Goal: Information Seeking & Learning: Learn about a topic

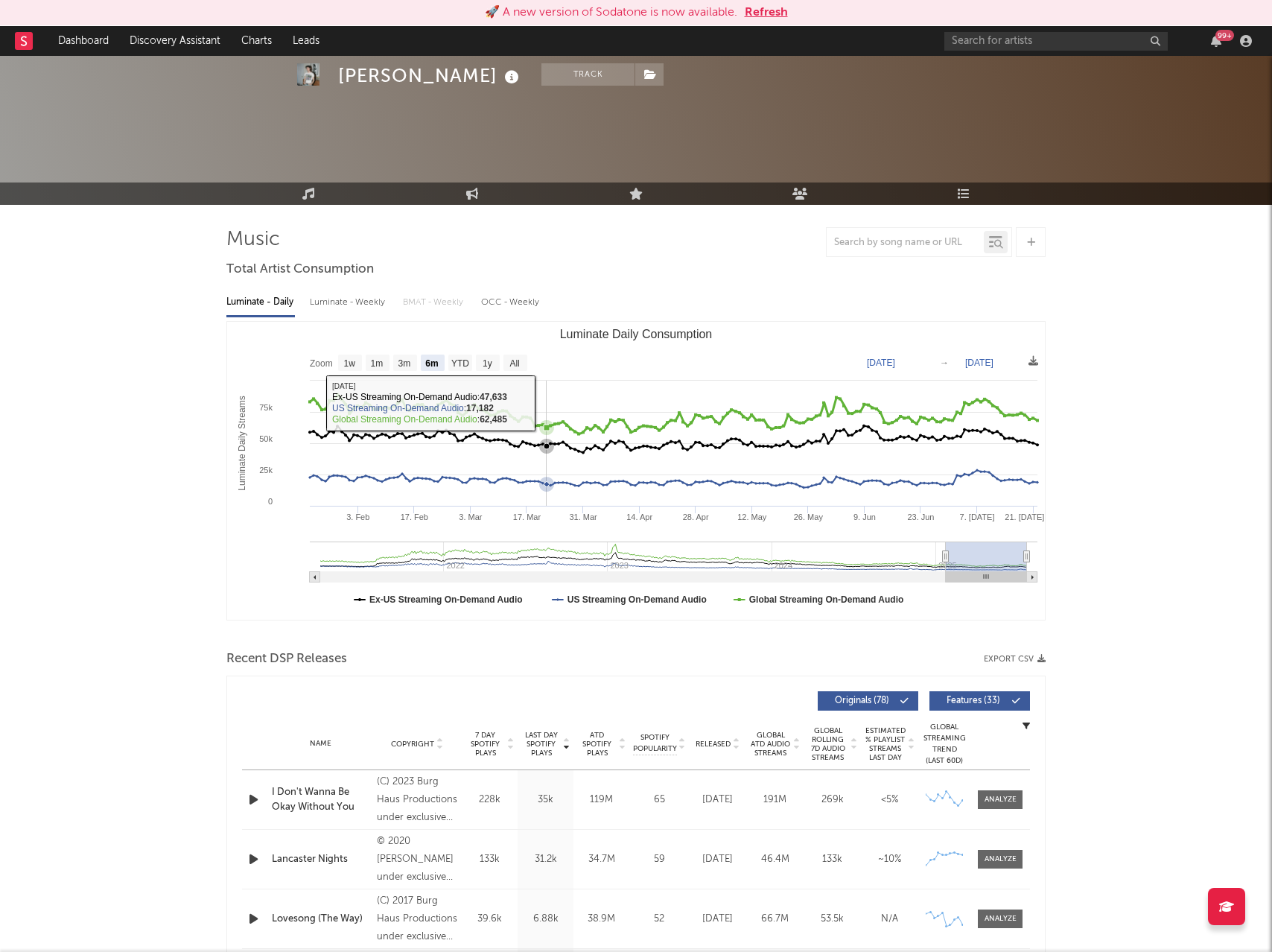
select select "6m"
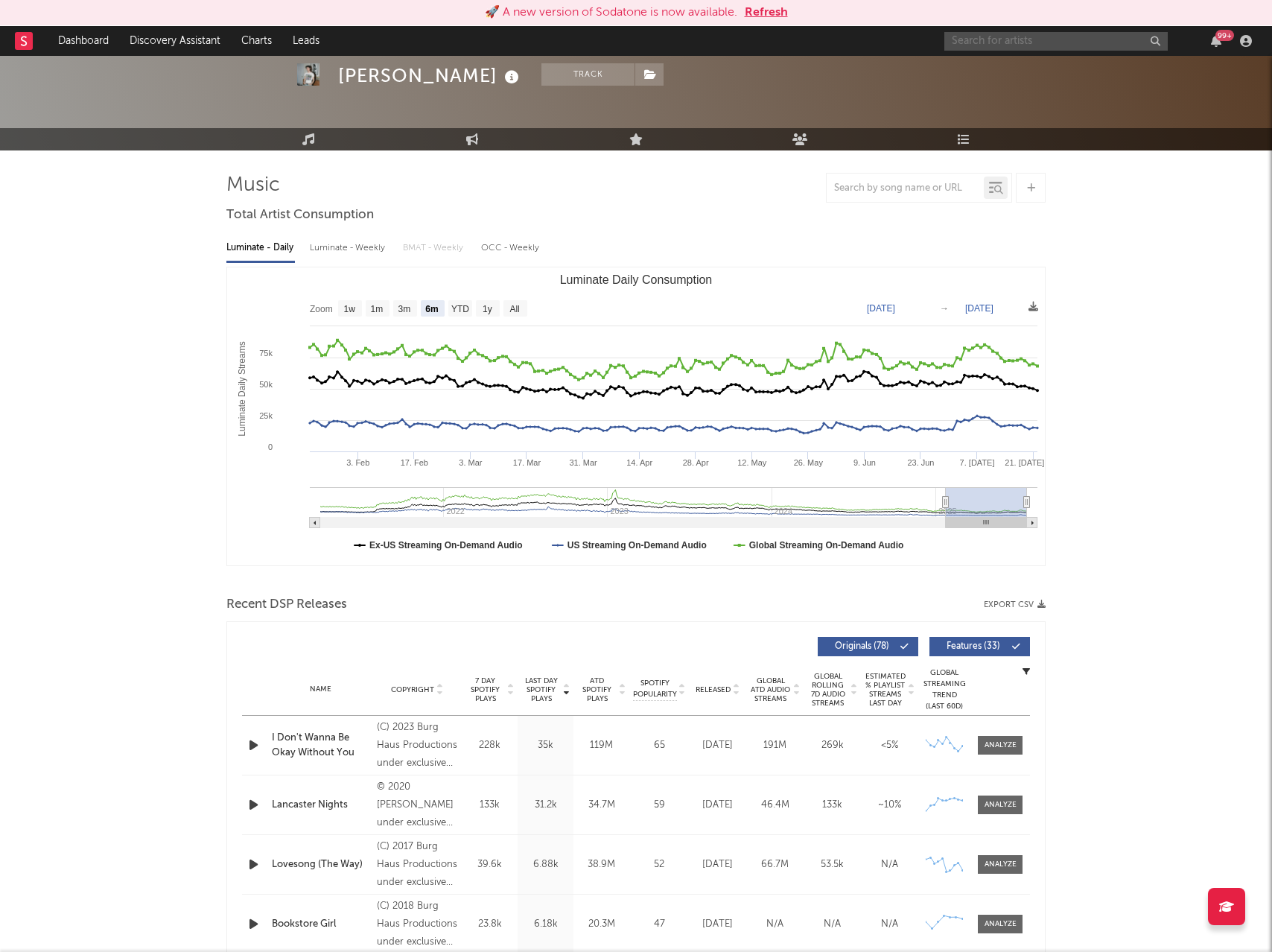
click at [995, 40] on input "text" at bounding box center [1056, 41] width 223 height 19
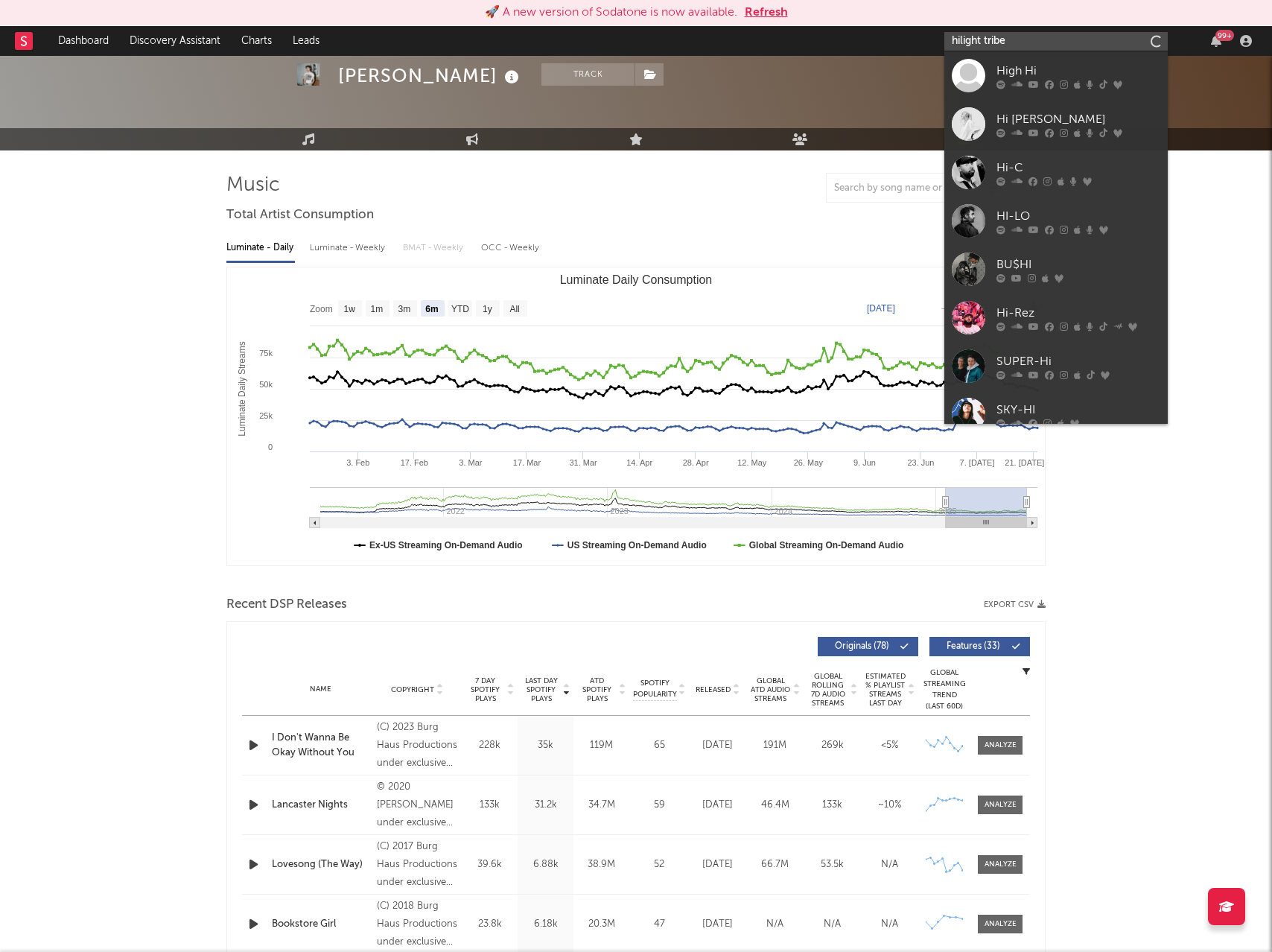
type input "hilight tribe"
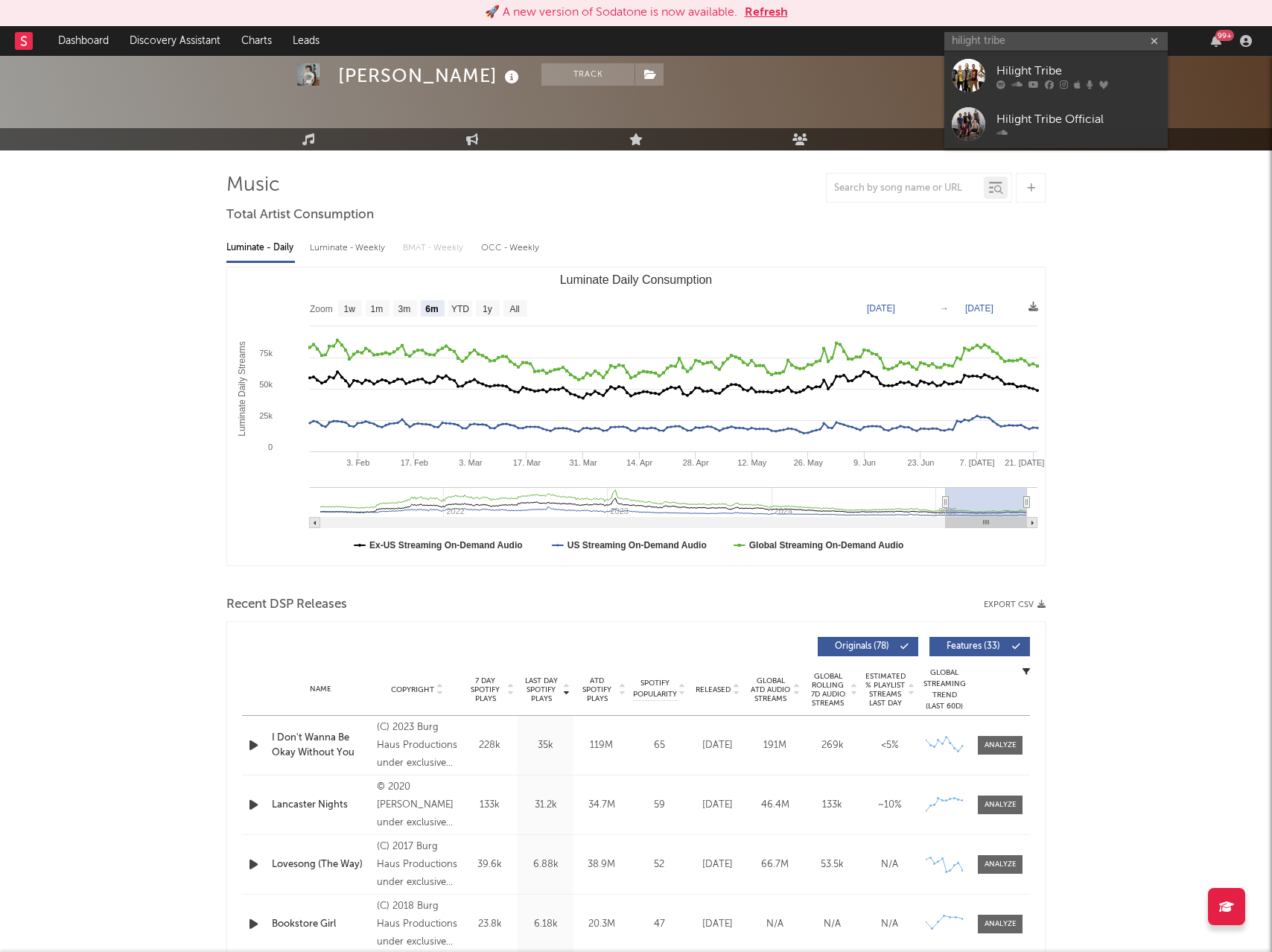
click at [975, 64] on div at bounding box center [969, 76] width 34 height 34
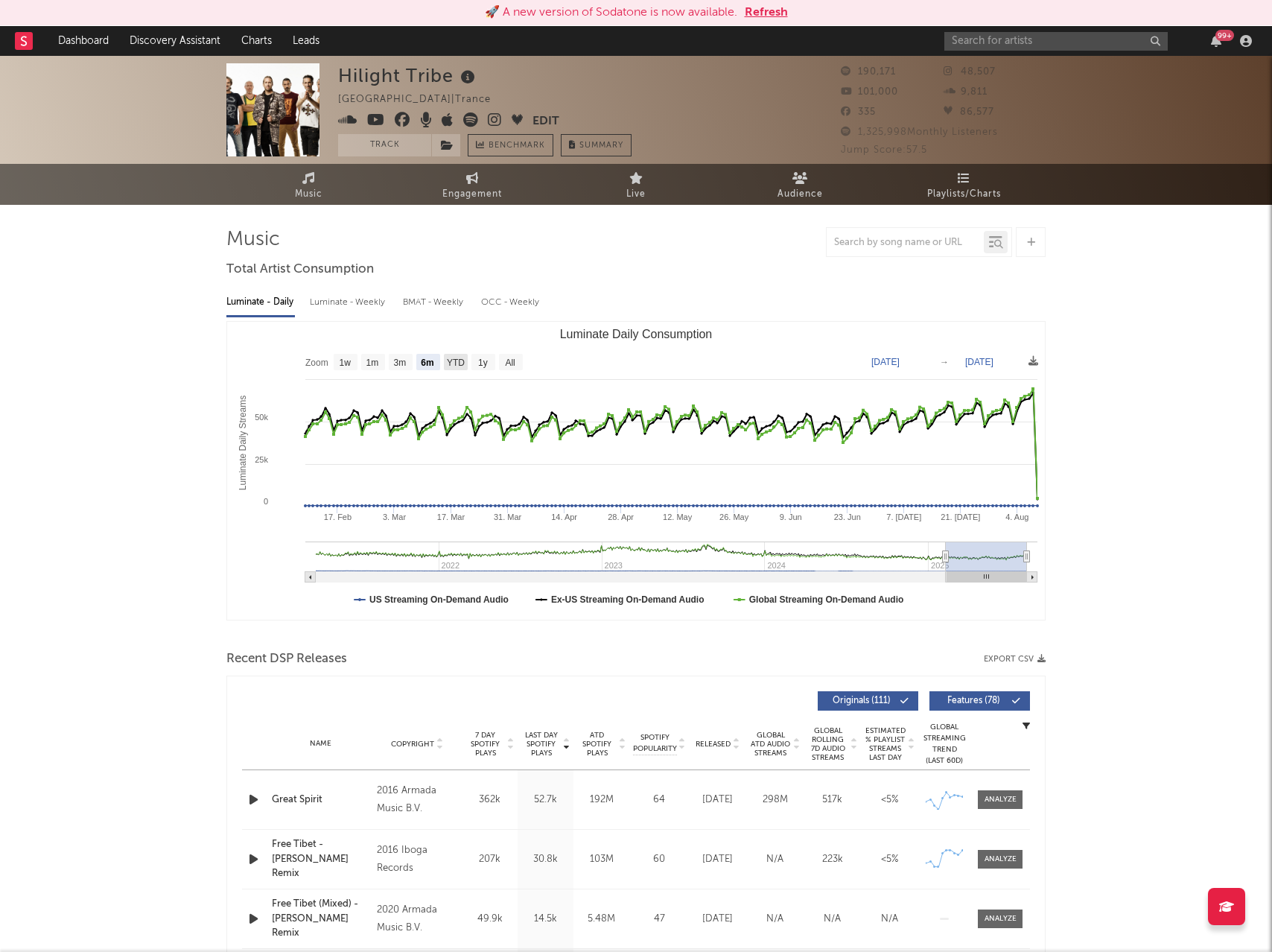
click at [483, 358] on text "1y" at bounding box center [483, 363] width 10 height 10
select select "1y"
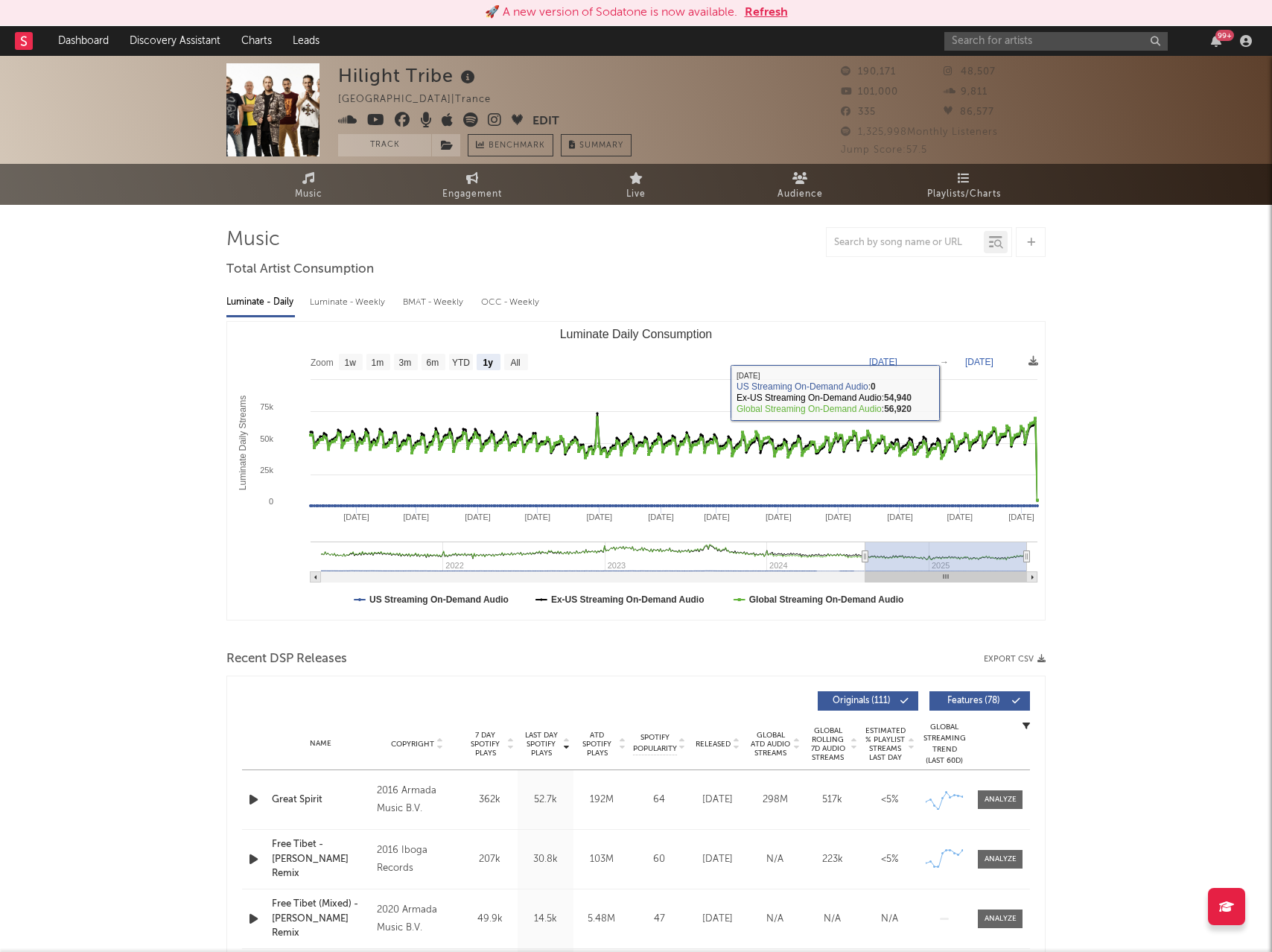
click at [901, 367] on rect "Luminate Daily Consumption" at bounding box center [636, 471] width 817 height 298
click at [897, 362] on text "Aug 9, 2024" at bounding box center [883, 362] width 28 height 10
click at [903, 362] on input "2024-08-09" at bounding box center [890, 362] width 69 height 15
type input "2022-08-09"
